Goal: Register for event/course

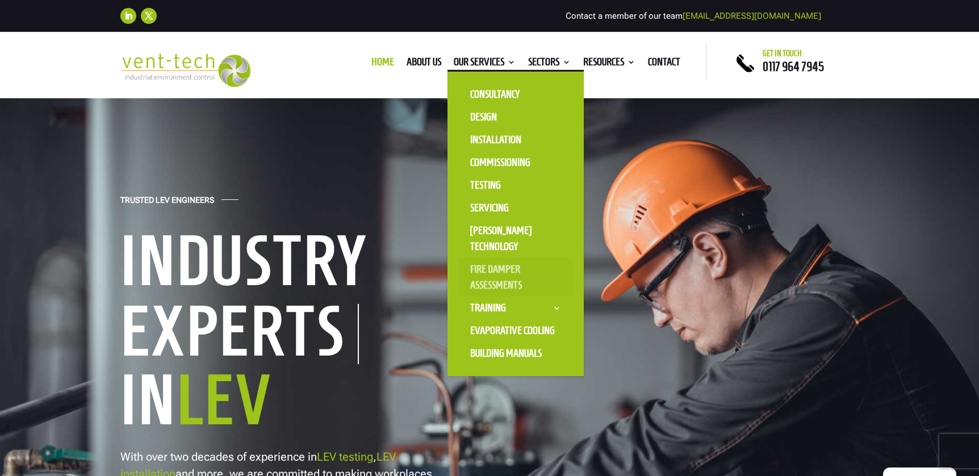
click at [494, 278] on link "Fire Damper Assessments" at bounding box center [516, 277] width 114 height 39
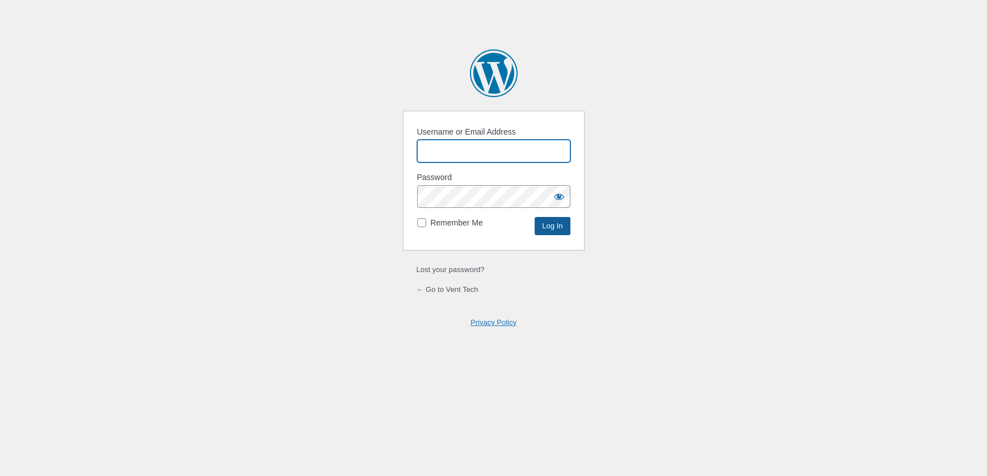
type input "ChrisMorgan"
click at [546, 228] on input "Log In" at bounding box center [552, 226] width 35 height 18
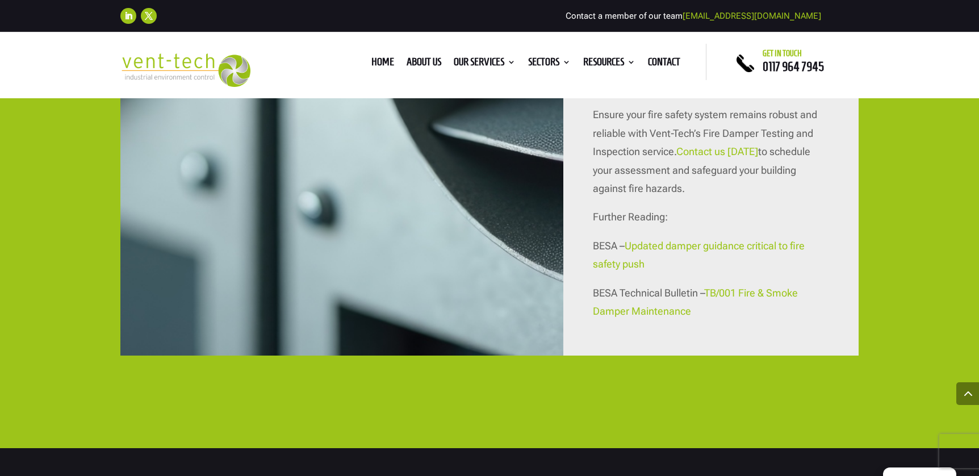
scroll to position [3665, 0]
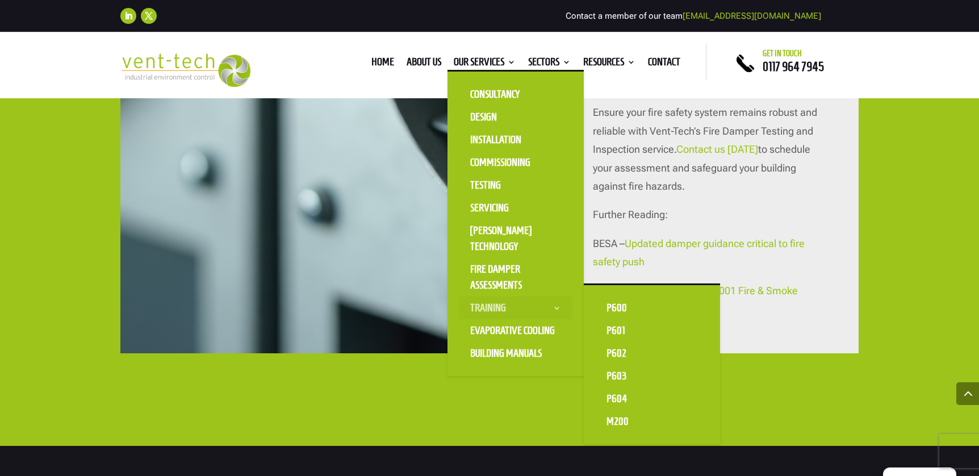
click at [498, 306] on link "Training" at bounding box center [516, 307] width 114 height 23
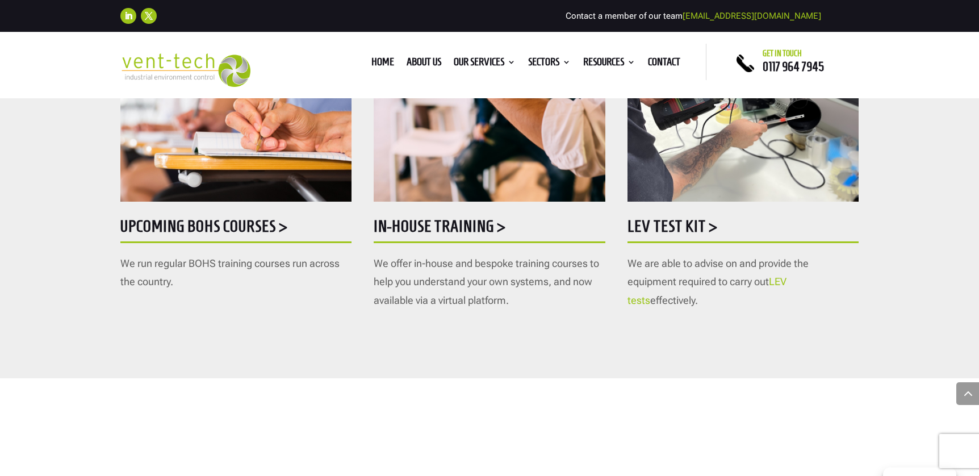
scroll to position [533, 0]
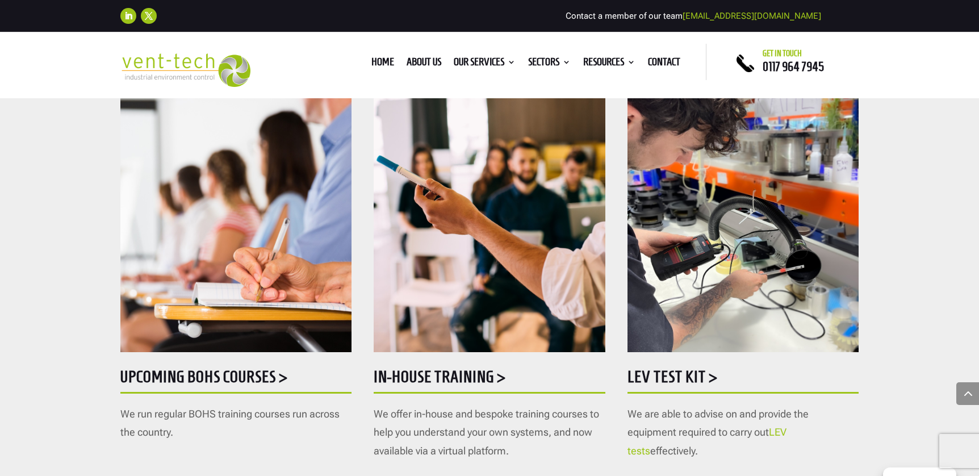
click at [325, 284] on img at bounding box center [235, 202] width 231 height 299
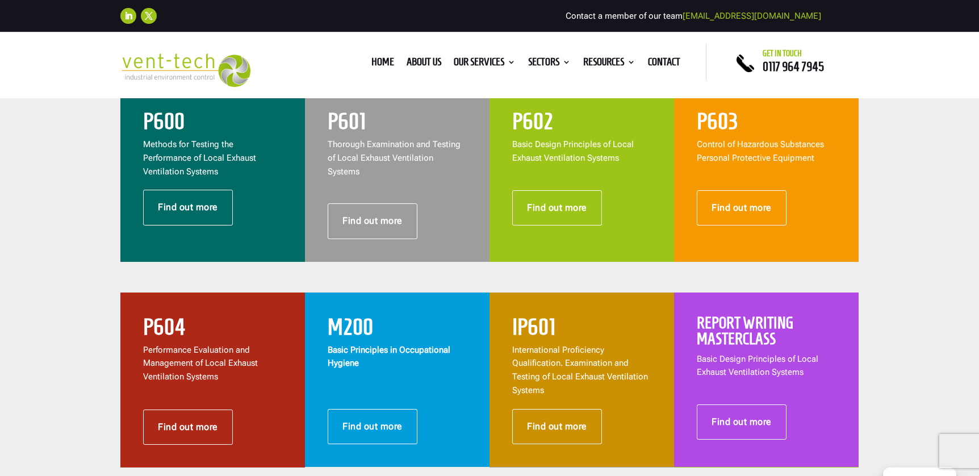
scroll to position [534, 0]
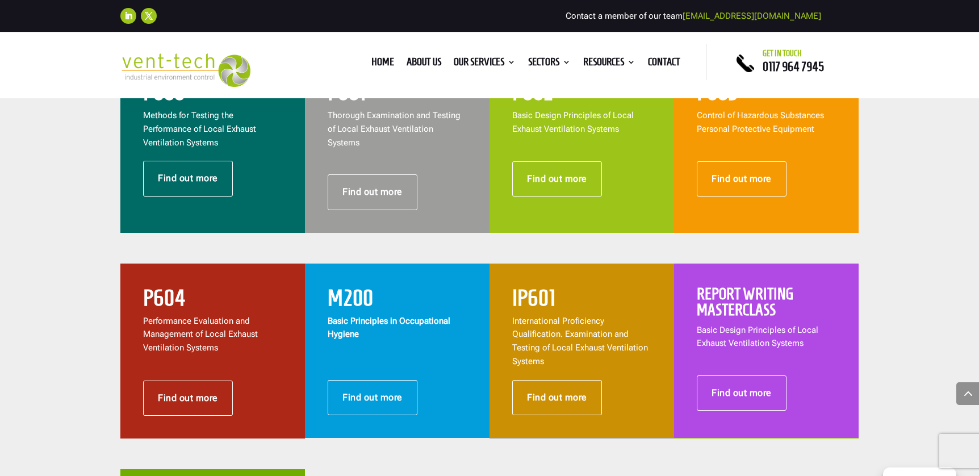
click at [379, 327] on p "Basic Principles in Occupational Hygiene" at bounding box center [397, 327] width 139 height 27
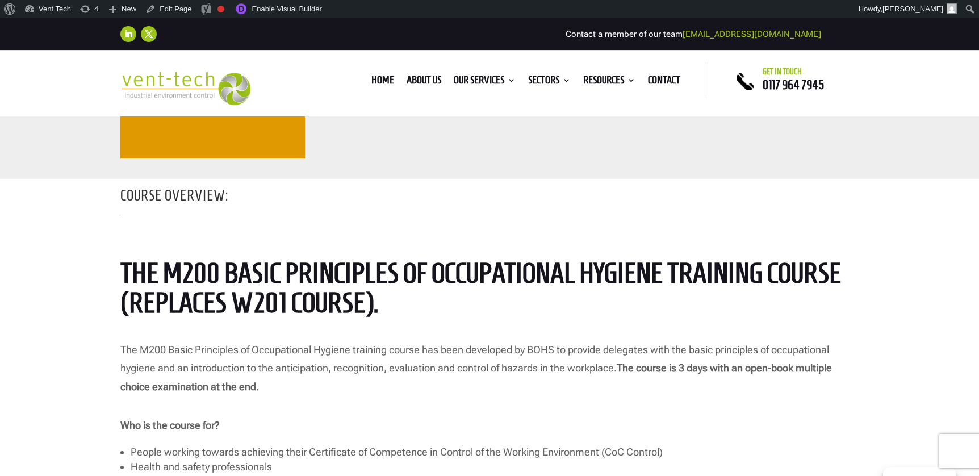
scroll to position [553, 0]
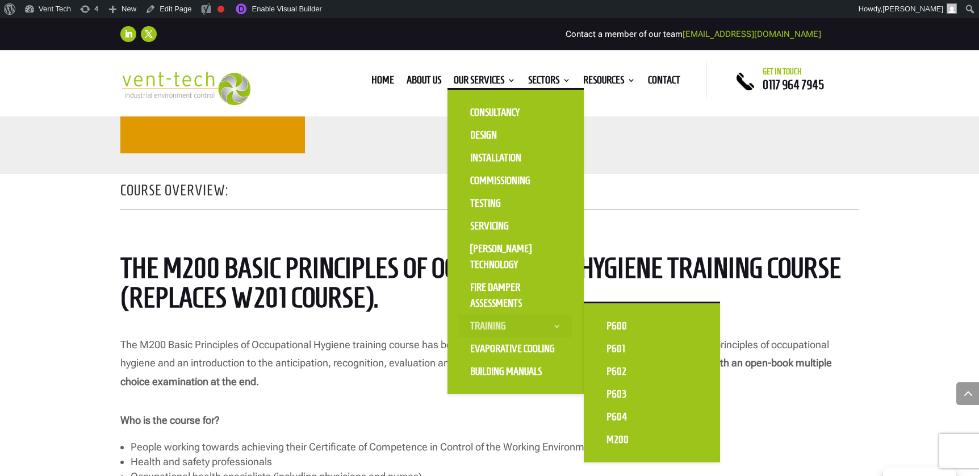
click at [499, 326] on link "Training" at bounding box center [516, 325] width 114 height 23
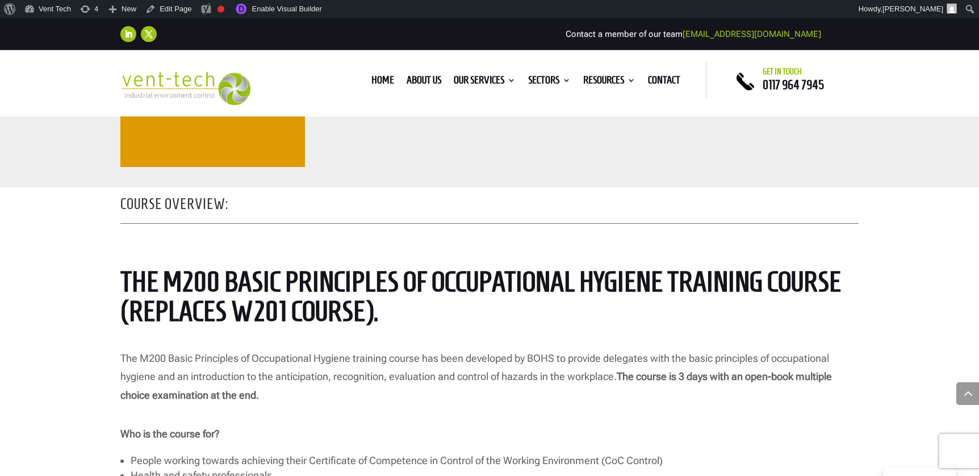
scroll to position [653, 0]
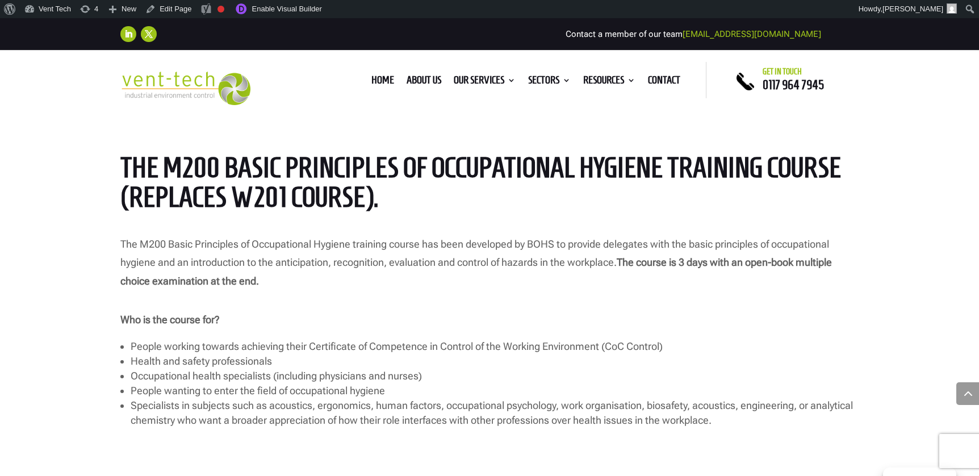
click at [211, 78] on img at bounding box center [185, 88] width 130 height 33
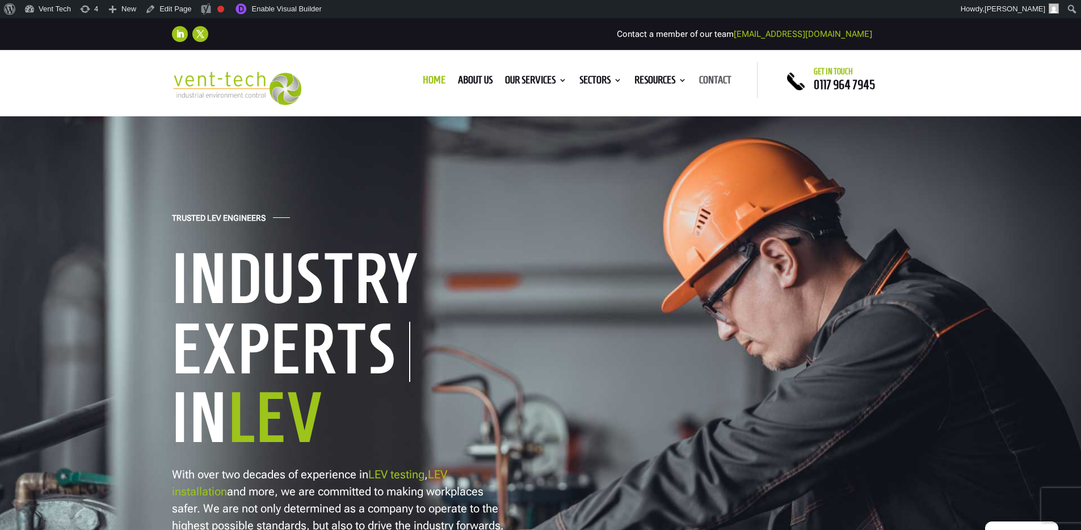
click at [711, 80] on link "Contact" at bounding box center [715, 82] width 32 height 12
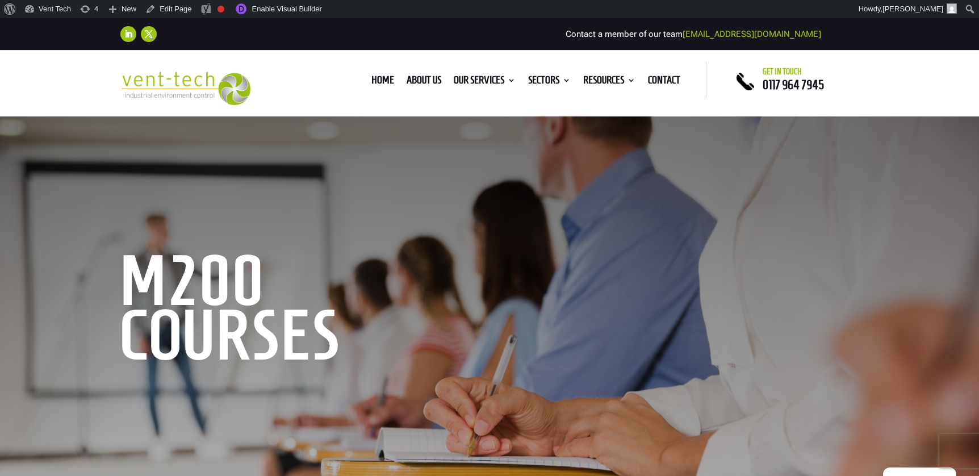
click at [265, 330] on h1 "M200 Courses" at bounding box center [293, 310] width 346 height 115
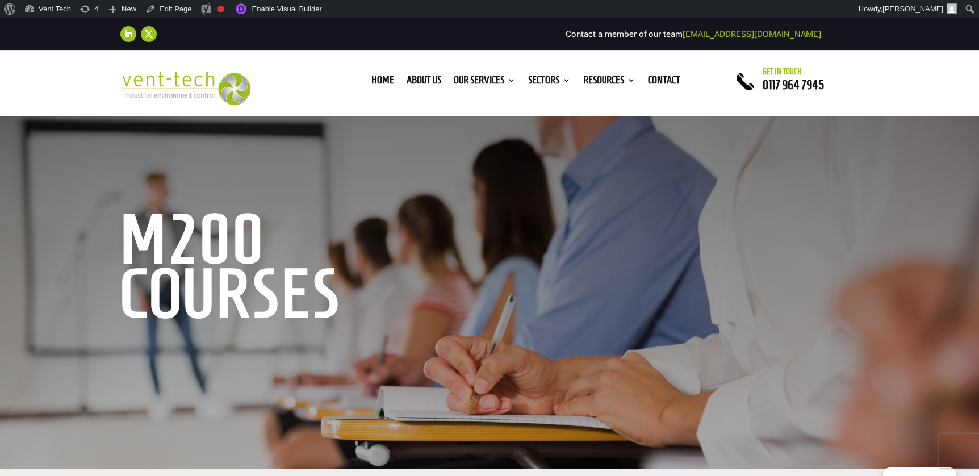
scroll to position [54, 0]
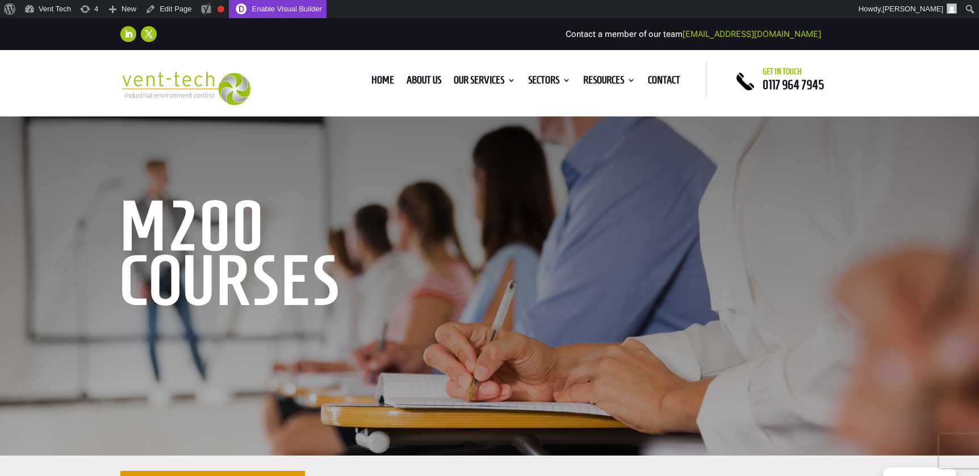
click at [270, 6] on link "Enable Visual Builder" at bounding box center [278, 9] width 98 height 18
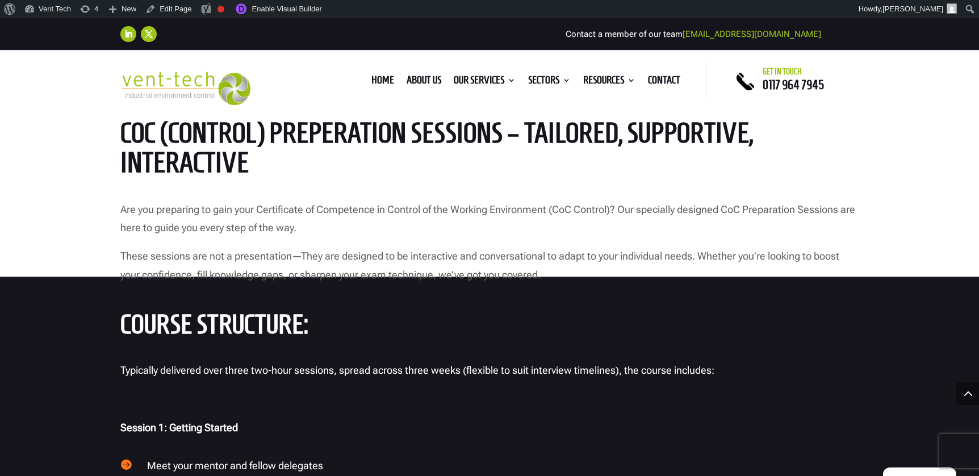
scroll to position [439, 0]
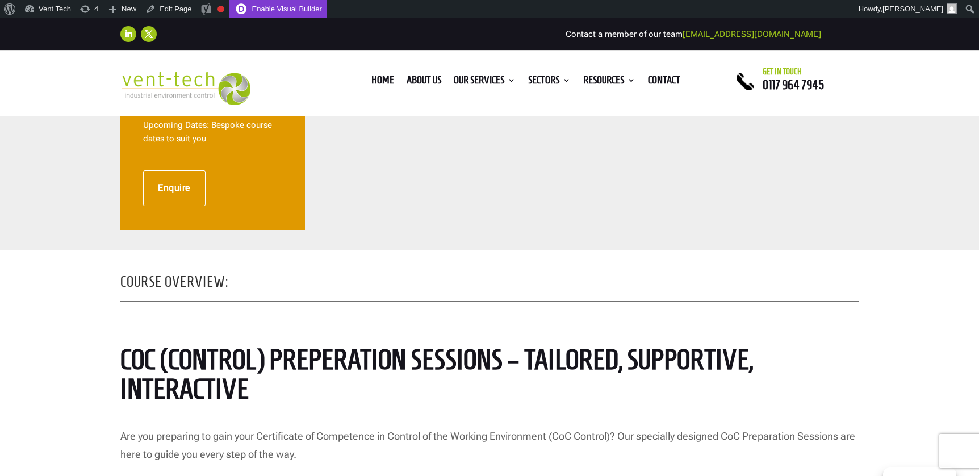
click at [283, 12] on link "Enable Visual Builder" at bounding box center [278, 9] width 98 height 18
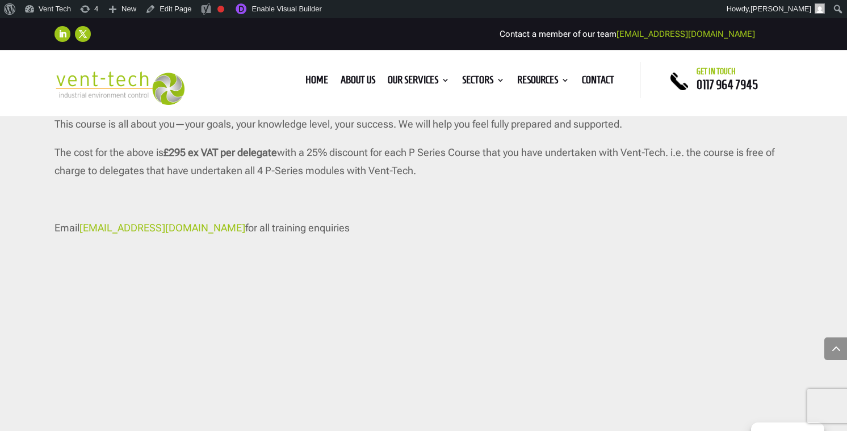
scroll to position [1612, 0]
click at [301, 7] on link "Enable Visual Builder" at bounding box center [278, 9] width 98 height 18
